Goal: Navigation & Orientation: Find specific page/section

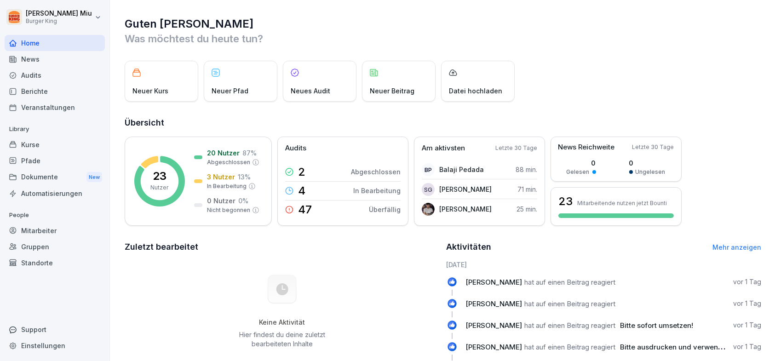
click at [47, 72] on div "Audits" at bounding box center [55, 75] width 100 height 16
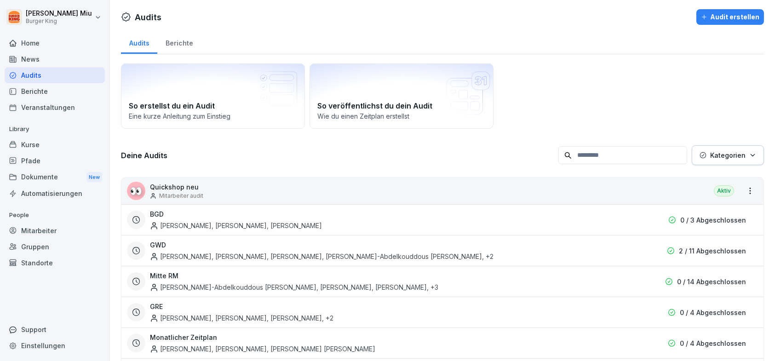
click at [35, 57] on div "News" at bounding box center [55, 59] width 100 height 16
